Goal: Check status: Check status

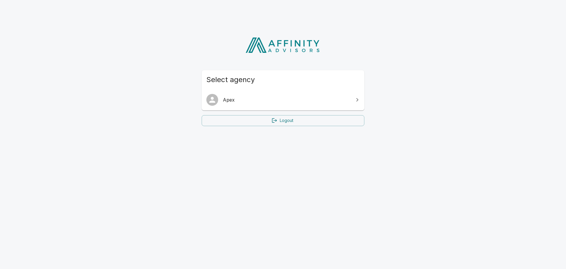
click at [236, 97] on span "Apex" at bounding box center [286, 99] width 127 height 7
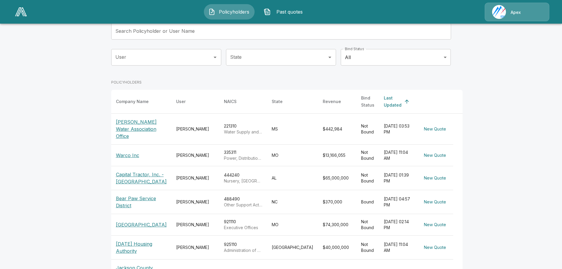
scroll to position [118, 0]
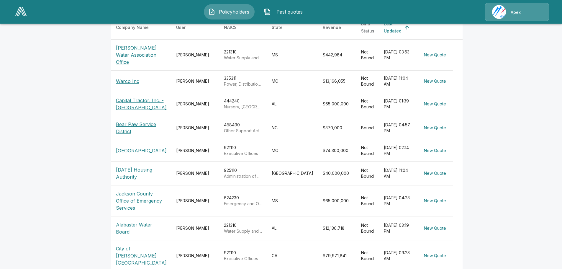
click at [138, 190] on p "Jackson County Office of Emergency Services" at bounding box center [141, 200] width 51 height 21
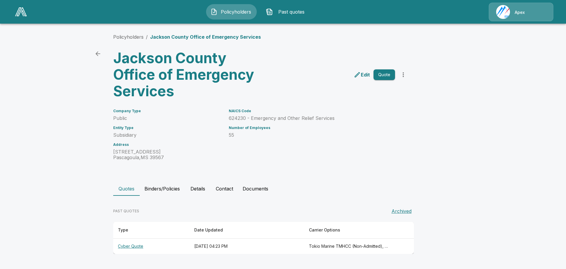
click at [130, 246] on th "Cyber Quote" at bounding box center [151, 246] width 76 height 16
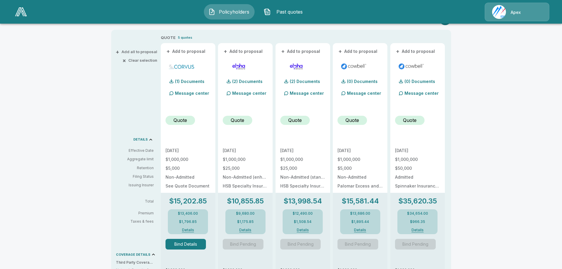
scroll to position [147, 0]
